Goal: Obtain resource: Download file/media

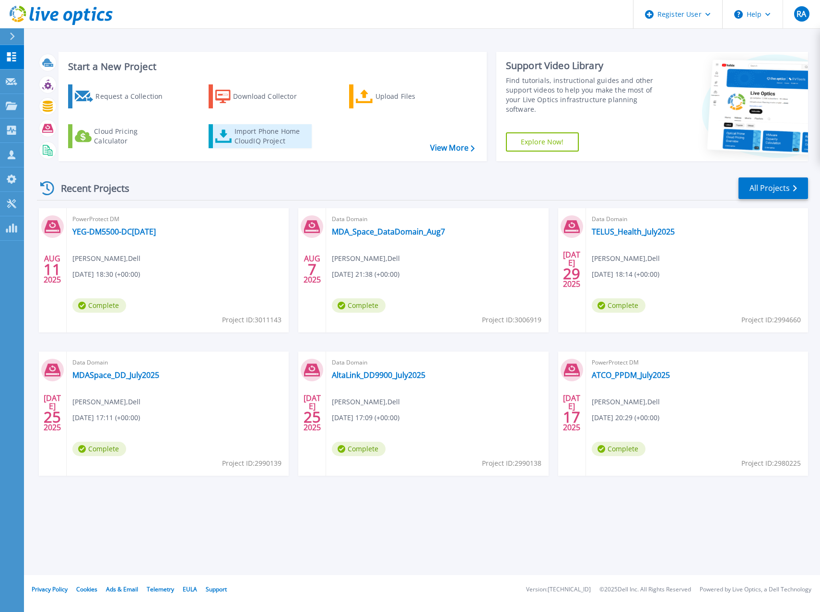
click at [263, 134] on div "Import Phone Home CloudIQ Project" at bounding box center [271, 136] width 75 height 19
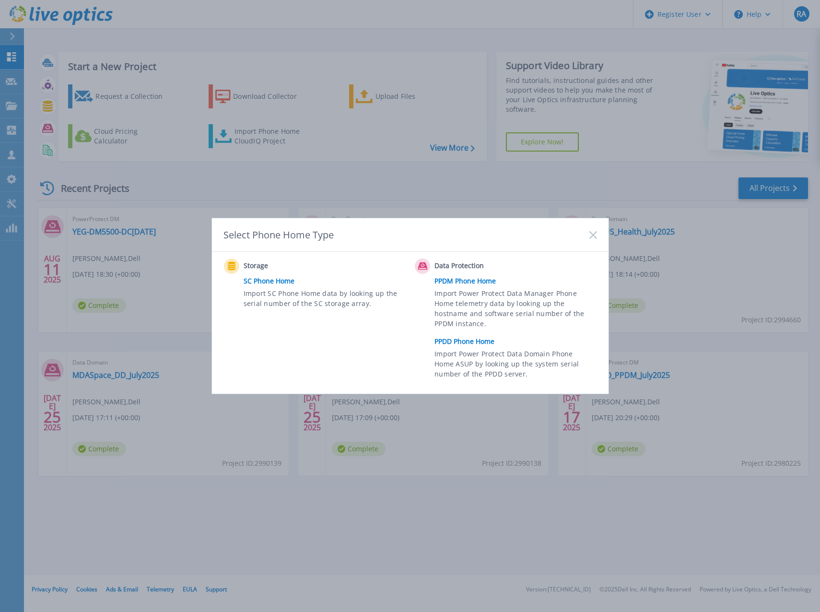
click at [465, 338] on link "PPDD Phone Home" at bounding box center [517, 341] width 167 height 14
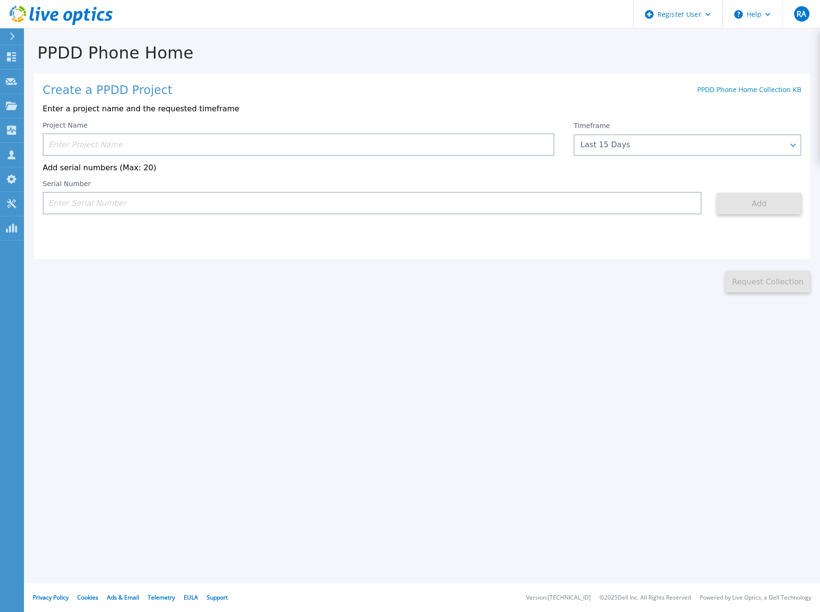
click at [273, 145] on input at bounding box center [299, 144] width 512 height 23
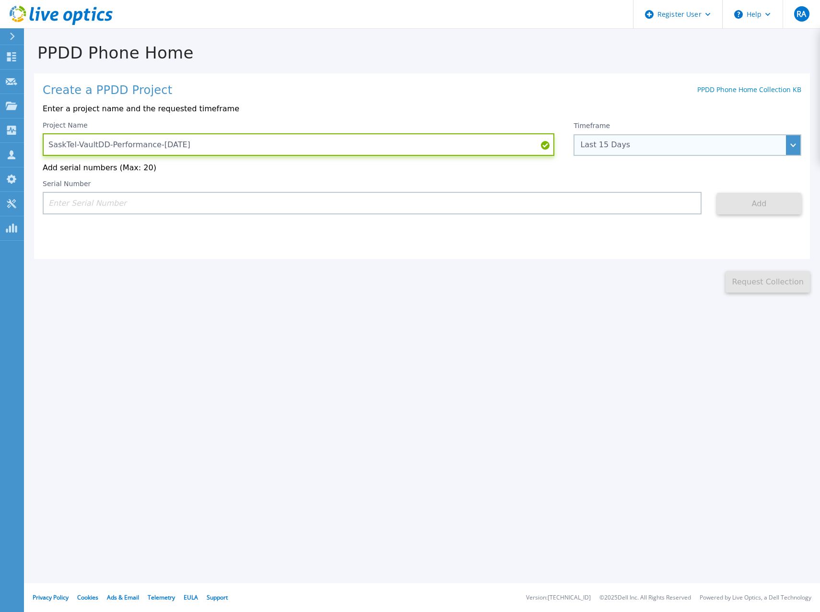
type input "SaskTel-VaultDD-Performance-[DATE]"
click at [644, 146] on div "Last 15 Days" at bounding box center [682, 144] width 204 height 9
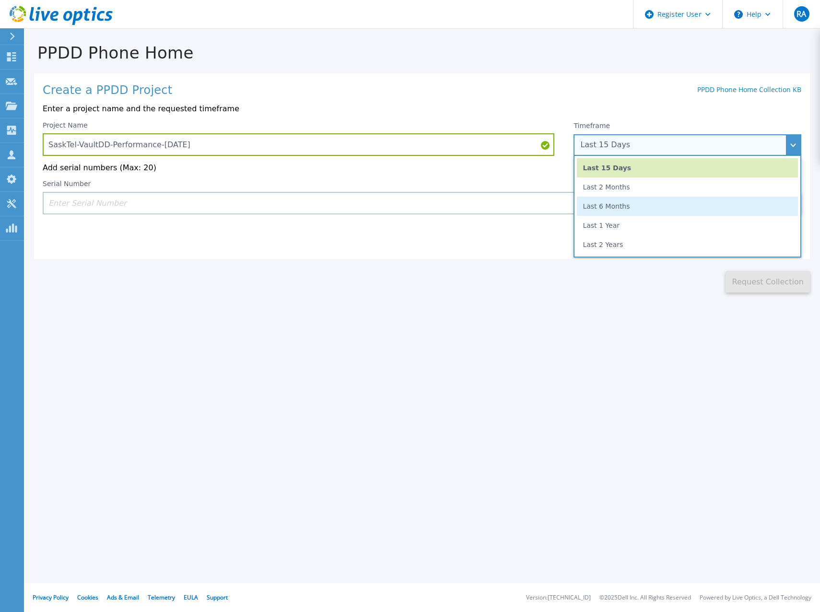
click at [610, 206] on li "Last 6 Months" at bounding box center [687, 206] width 221 height 19
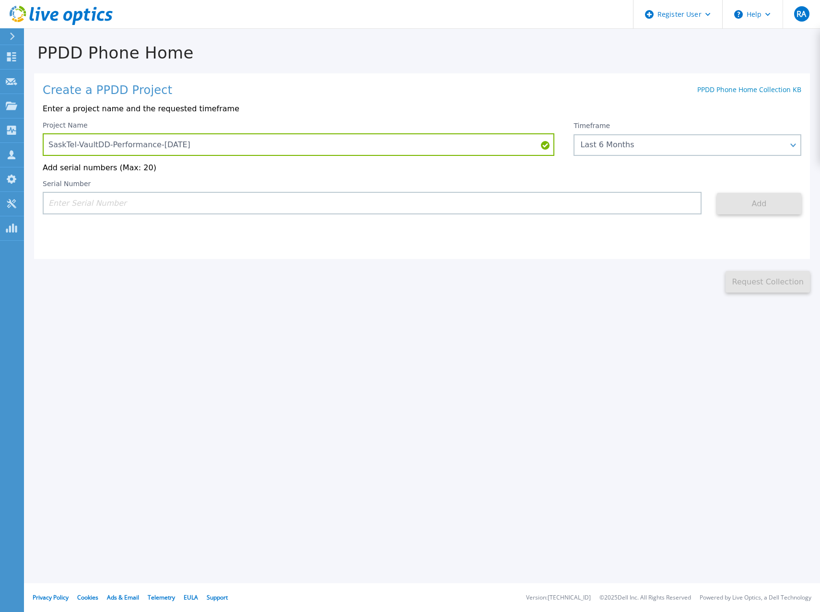
click at [512, 209] on input at bounding box center [372, 203] width 659 height 23
paste input "APM01210612575"
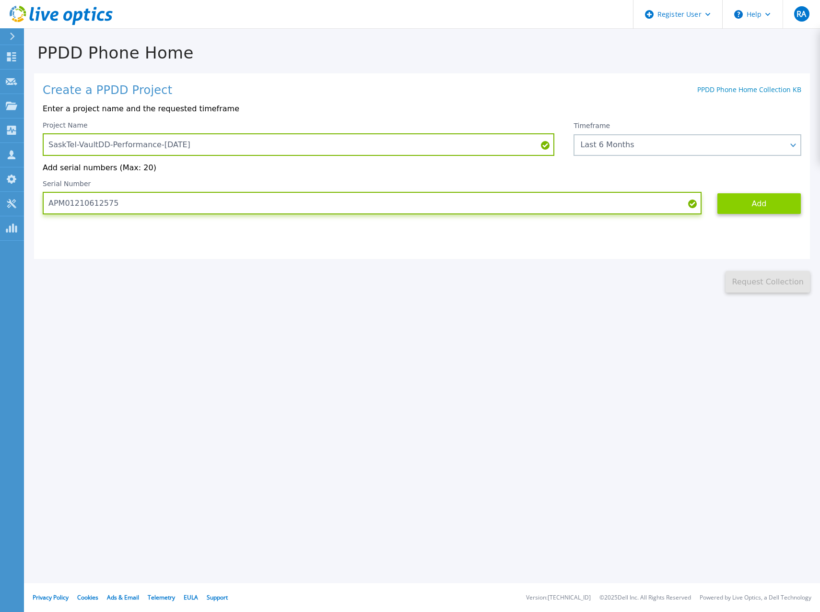
type input "APM01210612575"
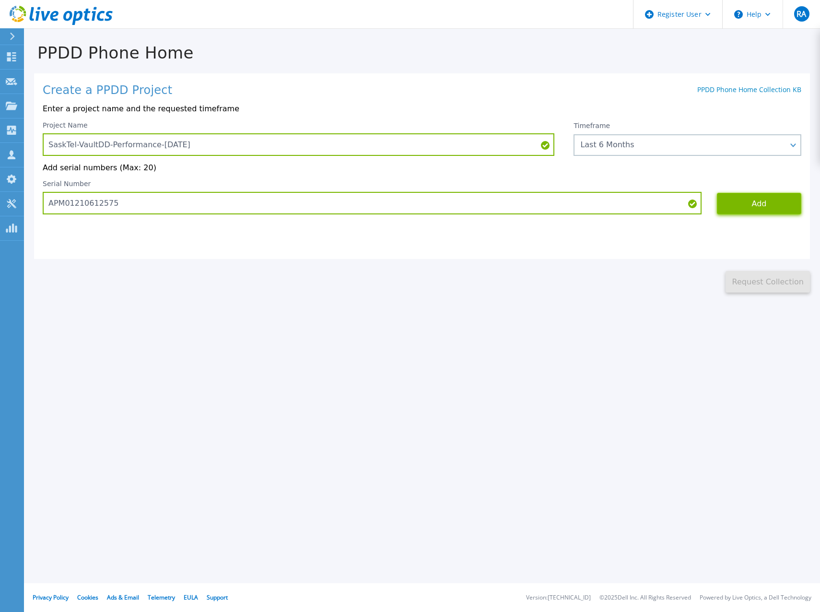
click at [776, 206] on button "Add" at bounding box center [759, 204] width 84 height 22
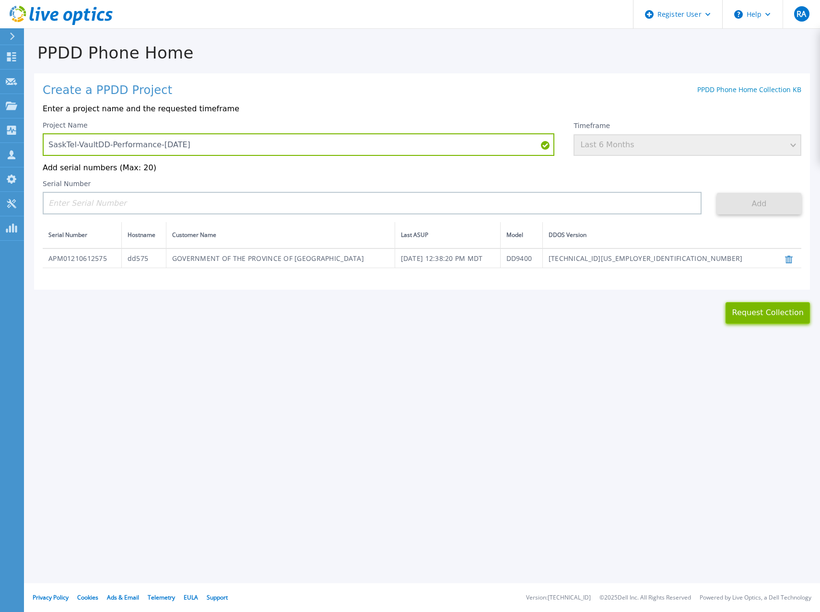
click at [753, 314] on button "Request Collection" at bounding box center [767, 313] width 84 height 22
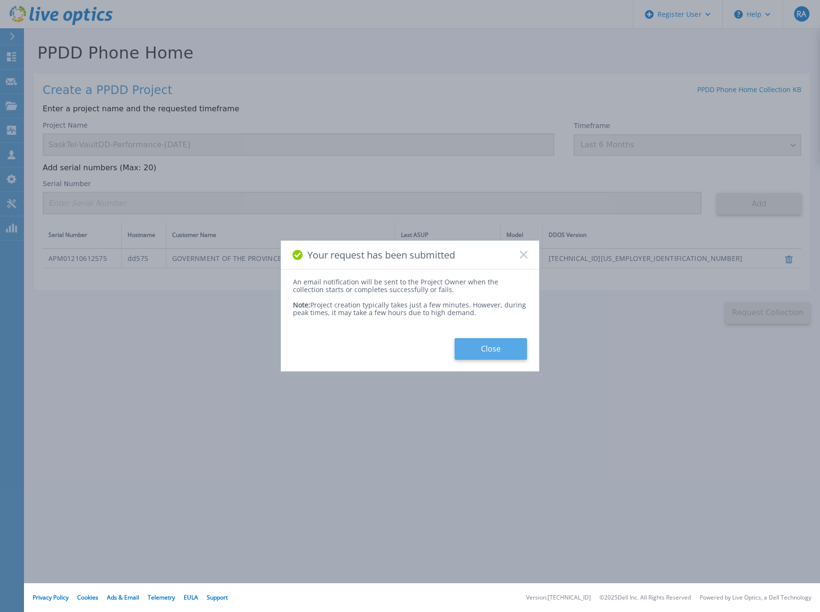
click at [494, 345] on button "Close" at bounding box center [490, 349] width 72 height 22
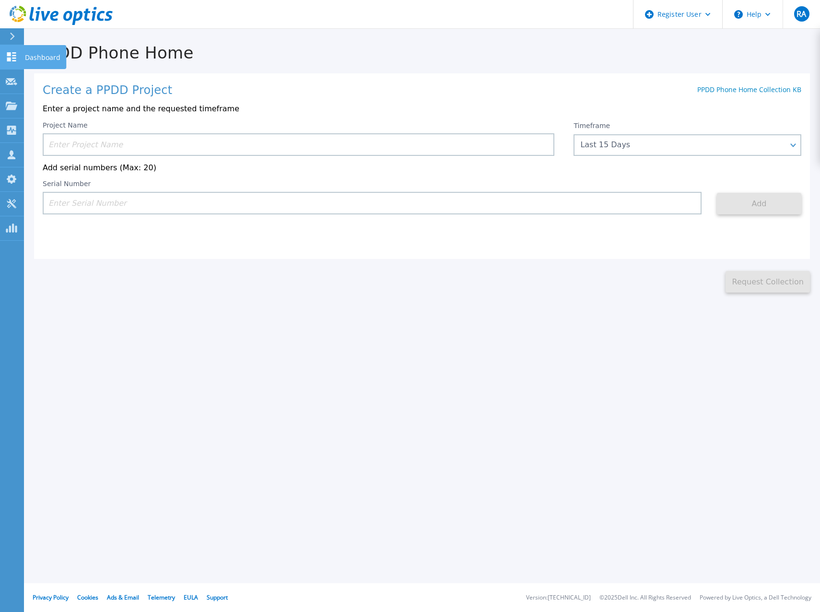
click at [7, 58] on icon at bounding box center [11, 56] width 9 height 9
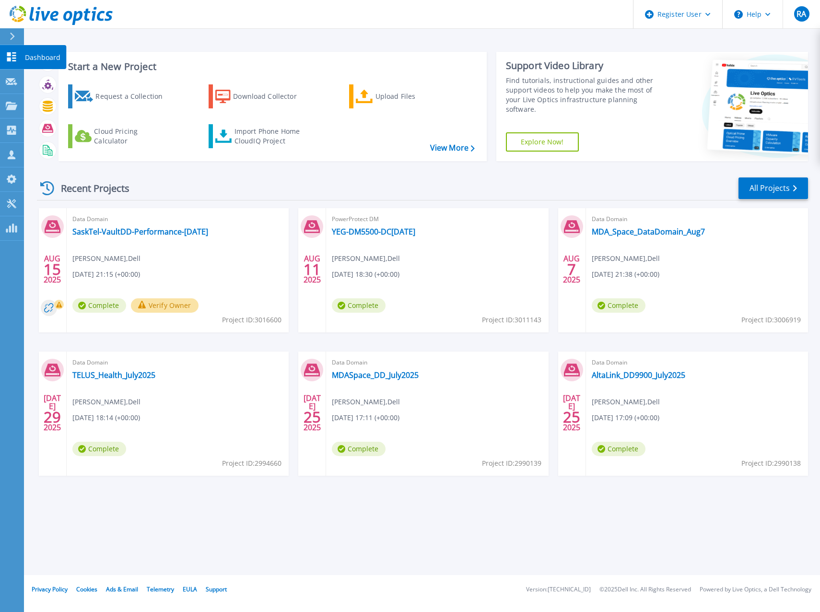
click at [13, 57] on icon at bounding box center [12, 56] width 12 height 9
click at [173, 303] on button "Verify Owner" at bounding box center [165, 305] width 68 height 14
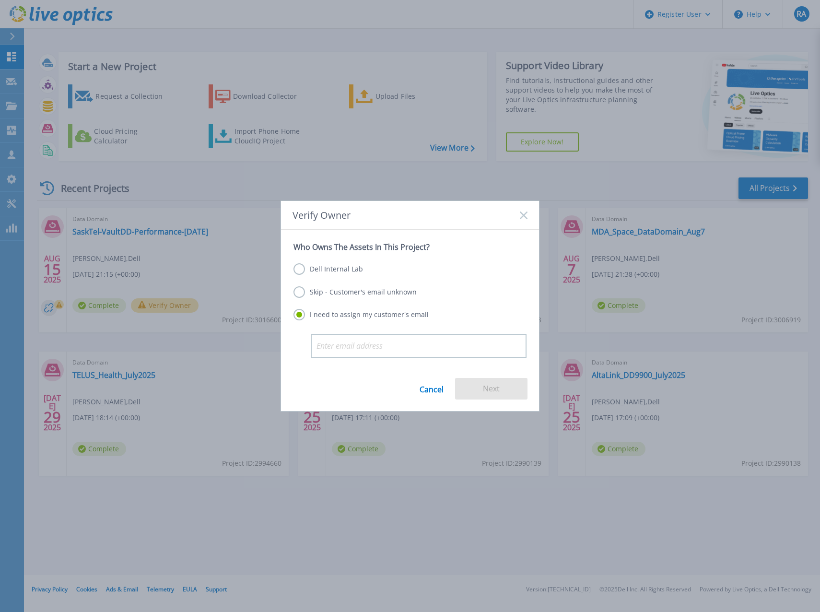
click at [316, 269] on label "Dell Internal Lab" at bounding box center [328, 269] width 70 height 12
click at [0, 0] on input "Dell Internal Lab" at bounding box center [0, 0] width 0 height 0
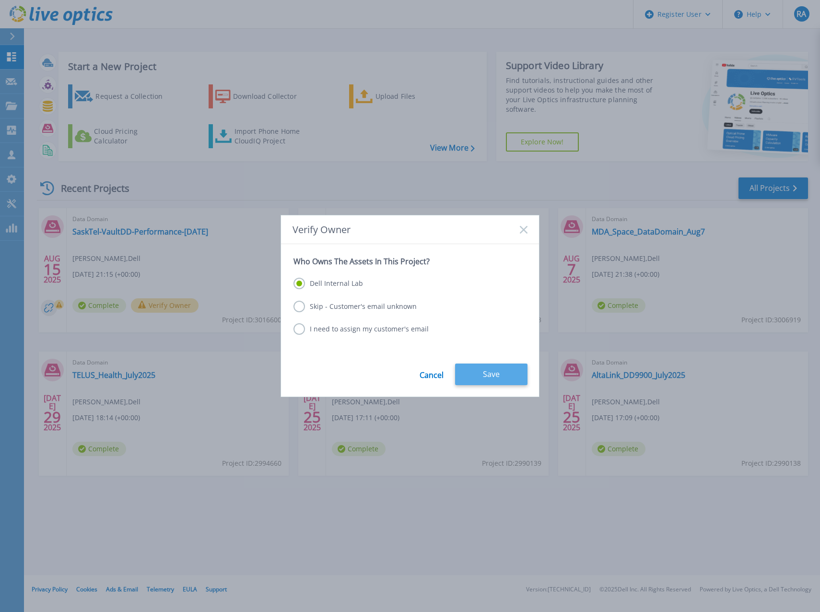
click at [501, 379] on button "Save" at bounding box center [491, 374] width 72 height 22
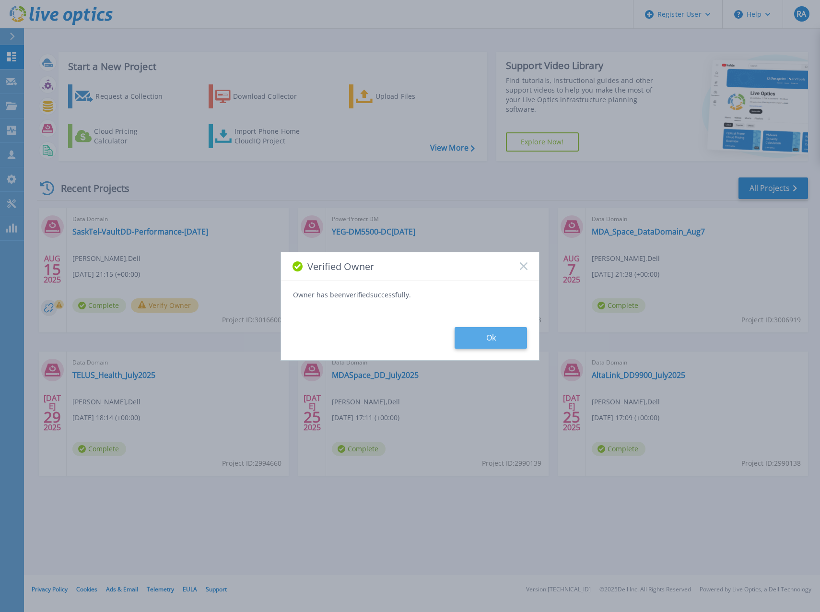
click at [477, 337] on button "Ok" at bounding box center [490, 338] width 72 height 22
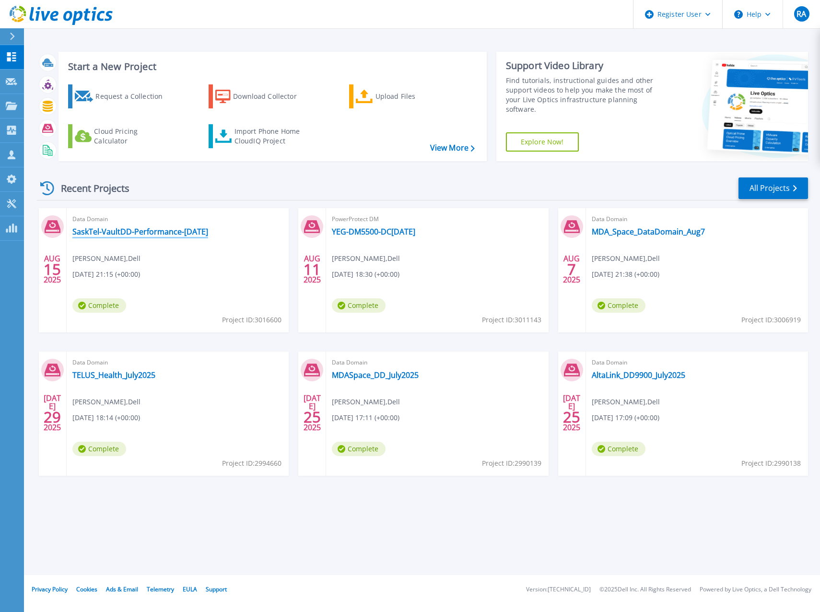
click at [182, 232] on link "SaskTel-VaultDD-Performance-[DATE]" at bounding box center [140, 232] width 136 height 10
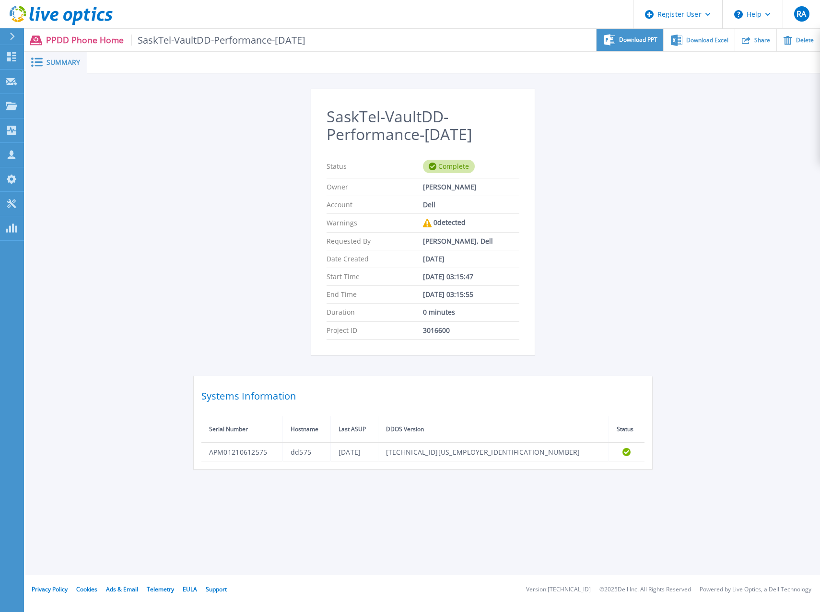
click at [647, 45] on div "Download PPT" at bounding box center [629, 40] width 67 height 23
click at [706, 159] on div "SaskTel-VaultDD-Performance-August2025 Status Complete Owner Rob Aitken Account…" at bounding box center [422, 278] width 794 height 410
click at [700, 42] on span "Download Excel" at bounding box center [707, 40] width 42 height 6
click at [652, 182] on div "SaskTel-VaultDD-Performance-August2025 Status Complete Owner Rob Aitken Account…" at bounding box center [422, 278] width 794 height 410
